Goal: Find specific page/section: Find specific page/section

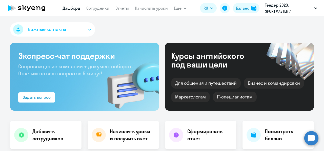
select select "30"
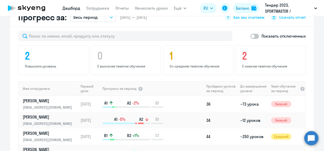
scroll to position [324, 0]
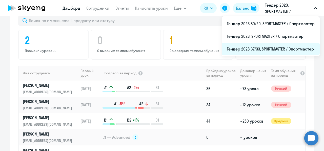
click at [266, 46] on li "Тендер 2023 67/33, SPORTMASTER / Спортмастер" at bounding box center [271, 49] width 98 height 13
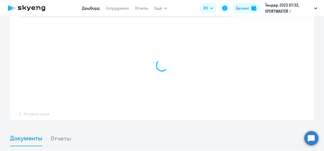
scroll to position [324, 0]
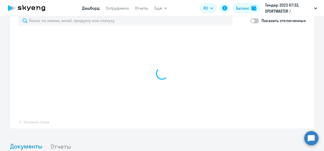
select select "30"
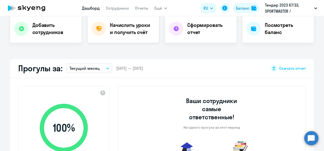
scroll to position [0, 0]
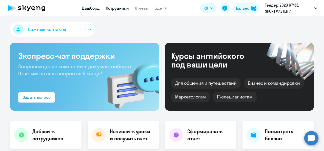
click at [120, 6] on link "Сотрудники" at bounding box center [117, 8] width 23 height 5
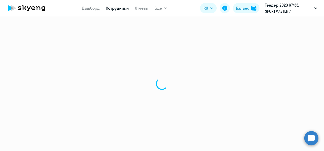
select select "30"
